Goal: Book appointment/travel/reservation

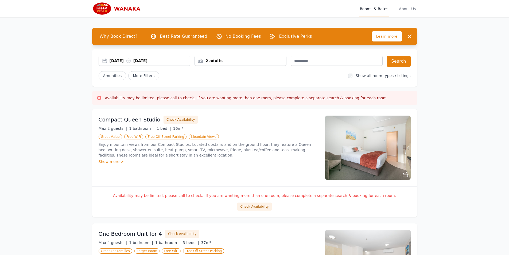
click at [211, 63] on div "2 adults" at bounding box center [240, 60] width 91 height 5
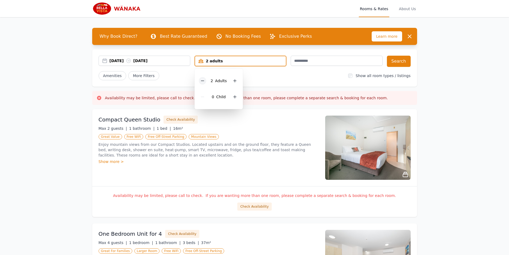
click at [204, 80] on icon at bounding box center [203, 81] width 4 height 4
click at [397, 64] on button "Search" at bounding box center [399, 61] width 24 height 11
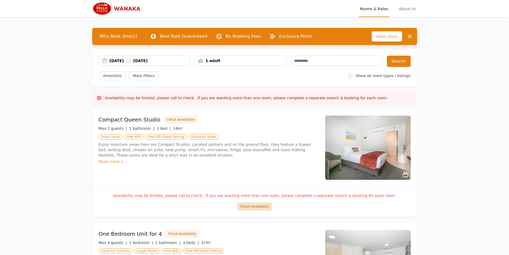
click at [251, 209] on button "Check Availability" at bounding box center [254, 206] width 34 height 8
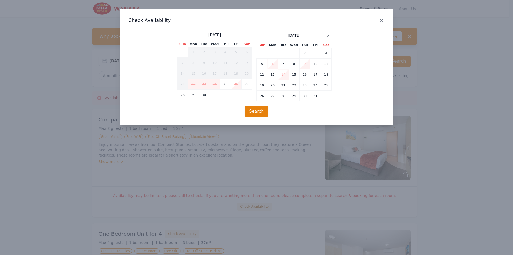
click at [380, 21] on icon "button" at bounding box center [382, 20] width 6 height 6
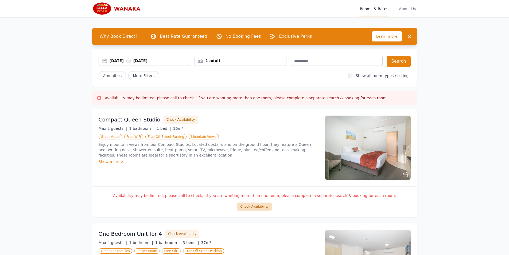
click at [257, 209] on button "Check Availability" at bounding box center [254, 206] width 34 height 8
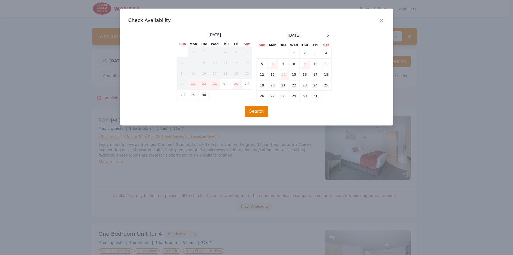
click at [283, 76] on td "14" at bounding box center [283, 74] width 11 height 11
click at [382, 22] on icon "button" at bounding box center [382, 20] width 6 height 6
